Goal: Check status

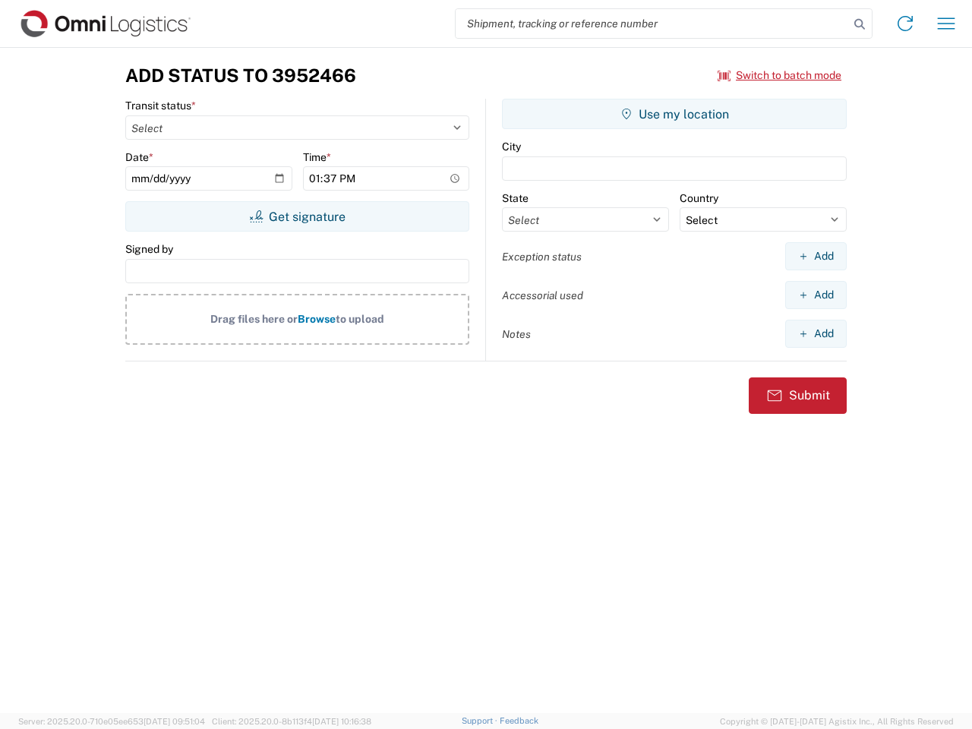
click at [652, 24] on input "search" at bounding box center [652, 23] width 393 height 29
click at [860, 24] on icon at bounding box center [859, 24] width 21 height 21
click at [905, 24] on icon at bounding box center [905, 23] width 24 height 24
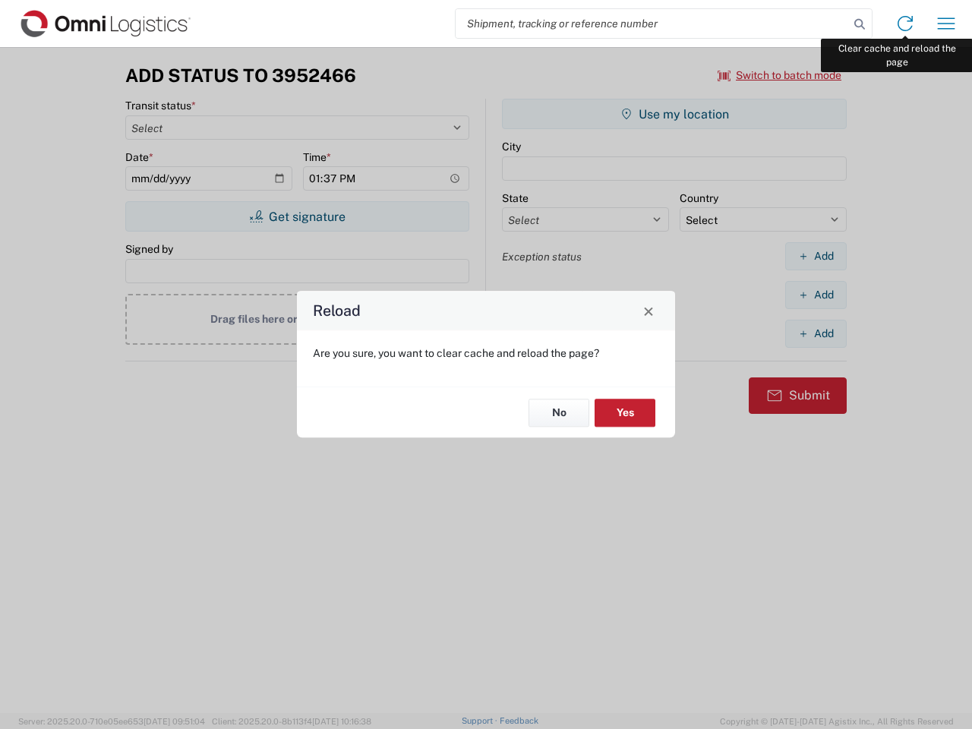
click at [946, 24] on div "Reload Are you sure, you want to clear cache and reload the page? No Yes" at bounding box center [486, 364] width 972 height 729
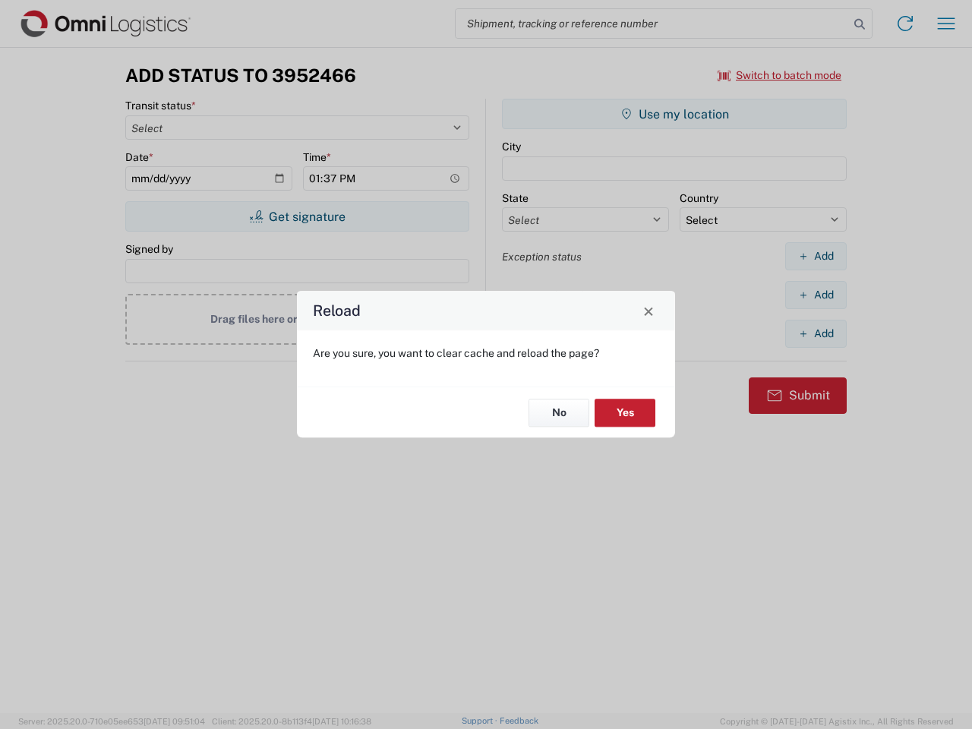
click at [780, 75] on div "Reload Are you sure, you want to clear cache and reload the page? No Yes" at bounding box center [486, 364] width 972 height 729
click at [297, 216] on div "Reload Are you sure, you want to clear cache and reload the page? No Yes" at bounding box center [486, 364] width 972 height 729
click at [674, 114] on div "Reload Are you sure, you want to clear cache and reload the page? No Yes" at bounding box center [486, 364] width 972 height 729
click at [816, 256] on div "Reload Are you sure, you want to clear cache and reload the page? No Yes" at bounding box center [486, 364] width 972 height 729
click at [816, 295] on div "Reload Are you sure, you want to clear cache and reload the page? No Yes" at bounding box center [486, 364] width 972 height 729
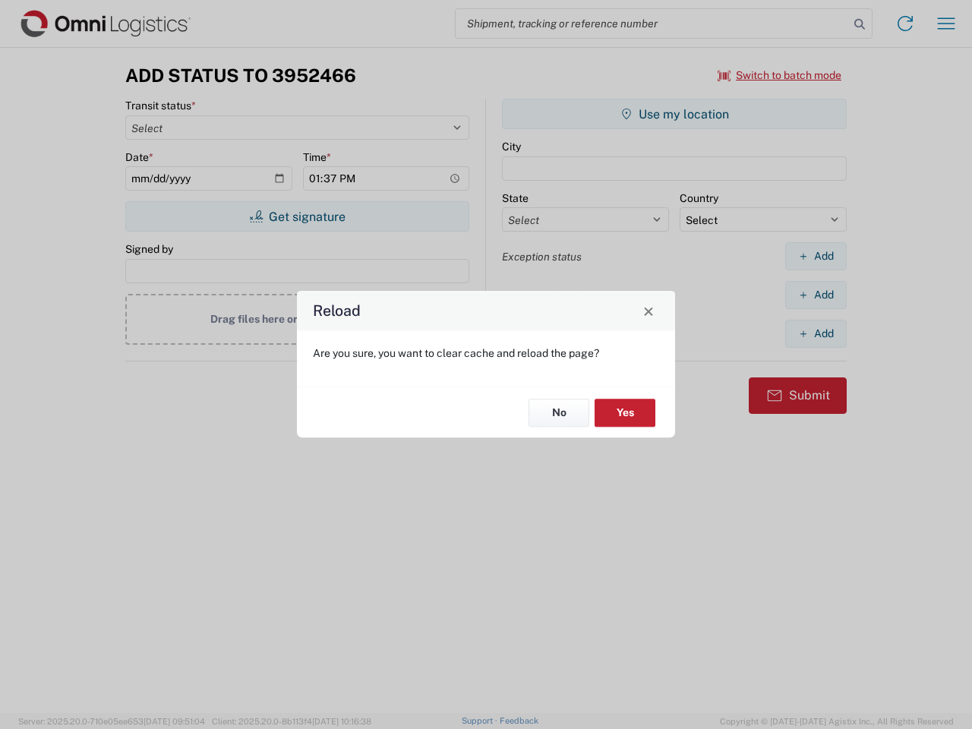
click at [816, 333] on div "Reload Are you sure, you want to clear cache and reload the page? No Yes" at bounding box center [486, 364] width 972 height 729
